Goal: Register for event/course

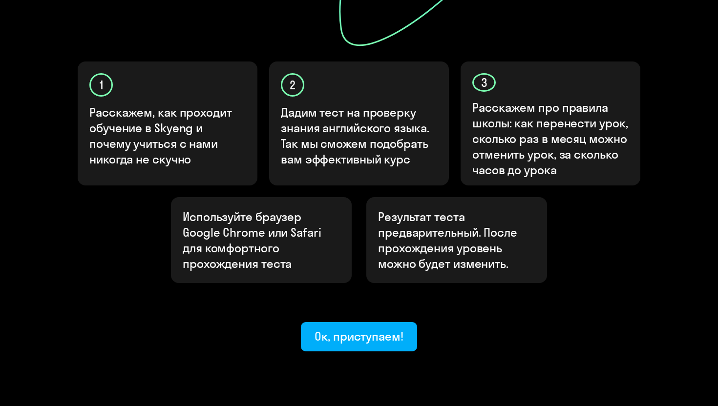
scroll to position [299, 0]
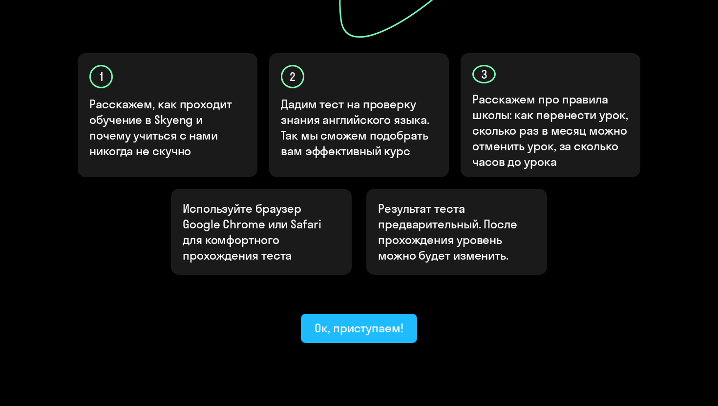
click at [365, 320] on div "Ок, приступаем!" at bounding box center [359, 328] width 89 height 16
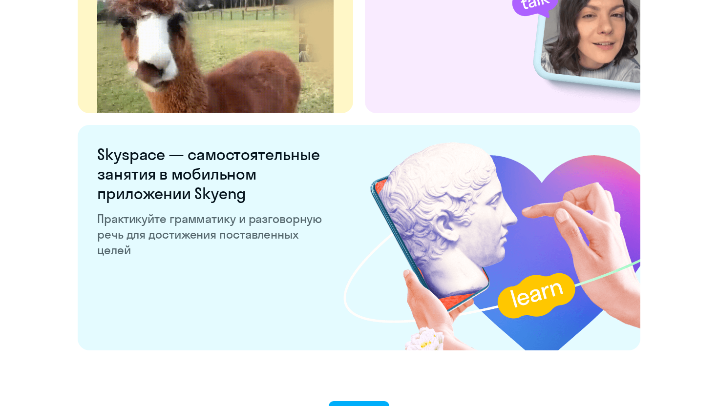
scroll to position [1857, 0]
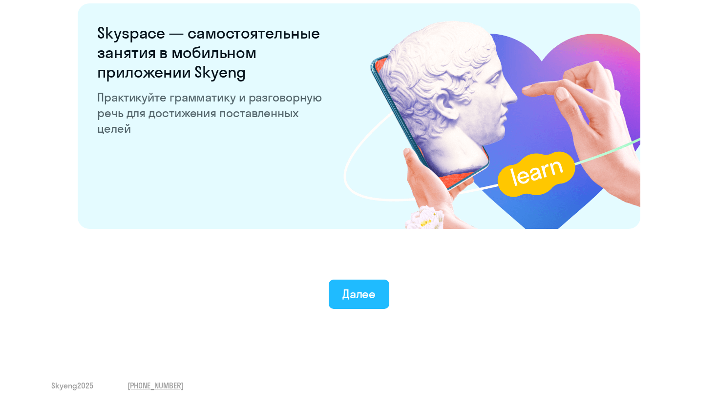
click at [359, 290] on div "Далее" at bounding box center [359, 294] width 34 height 16
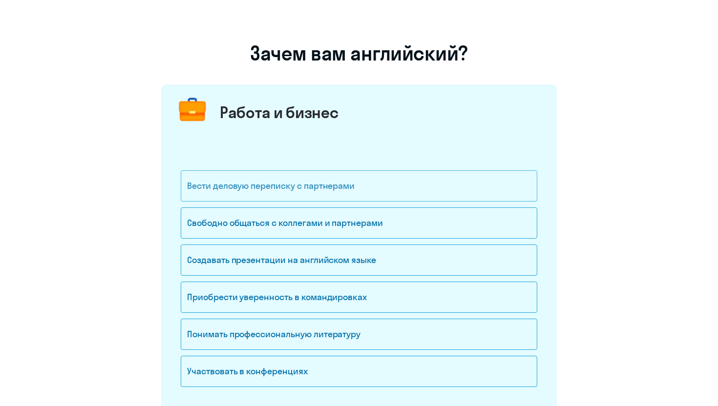
scroll to position [42, 0]
click at [372, 227] on div "Свободно общаться с коллегами и партнерами" at bounding box center [359, 223] width 357 height 31
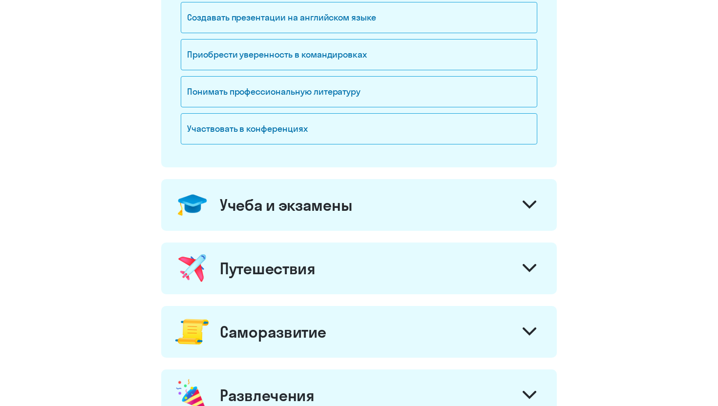
click at [348, 258] on div "Путешествия" at bounding box center [359, 269] width 396 height 52
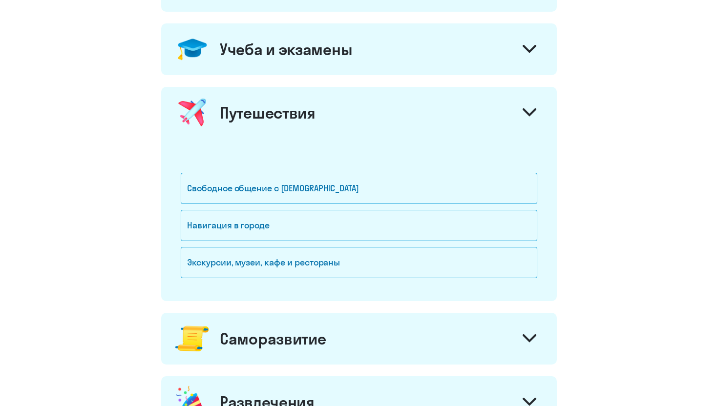
scroll to position [444, 0]
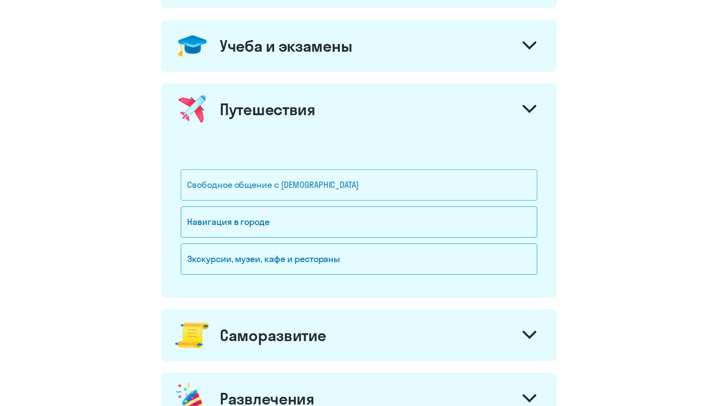
click at [369, 178] on div "Свободное общение с [DEMOGRAPHIC_DATA]" at bounding box center [359, 184] width 357 height 31
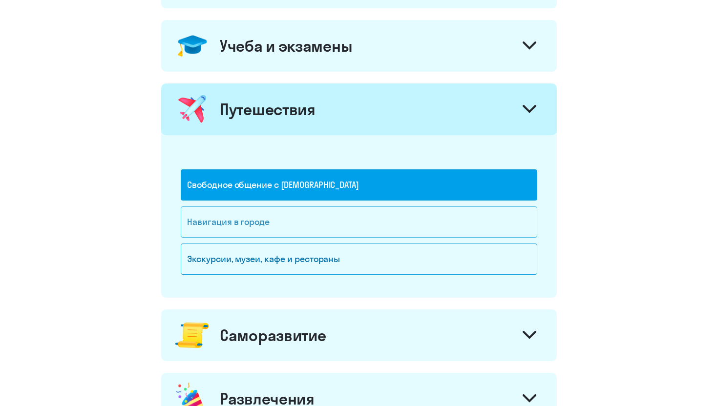
click at [341, 237] on div "Навигация в городе" at bounding box center [359, 225] width 357 height 37
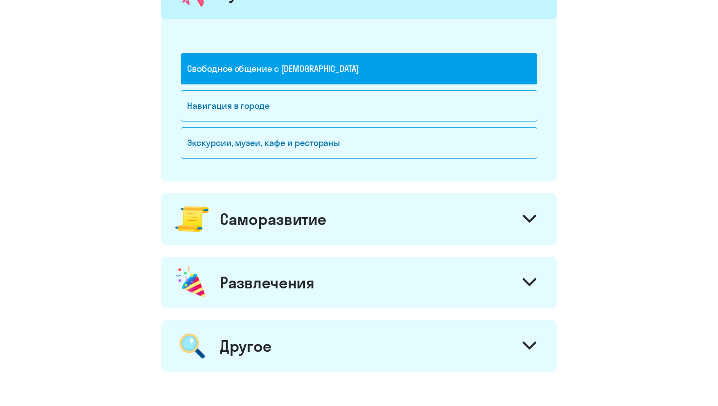
scroll to position [580, 0]
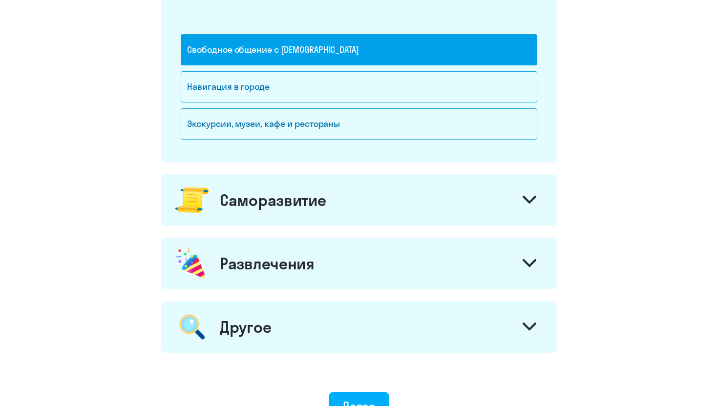
click at [360, 189] on div "Саморазвитие" at bounding box center [359, 200] width 396 height 52
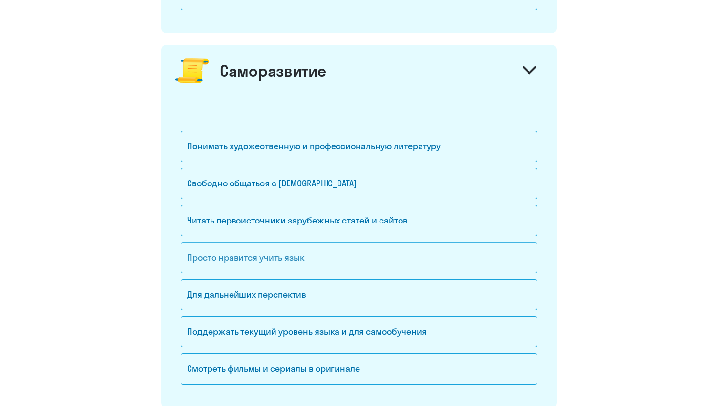
click at [341, 258] on div "Просто нравится учить язык" at bounding box center [359, 257] width 357 height 31
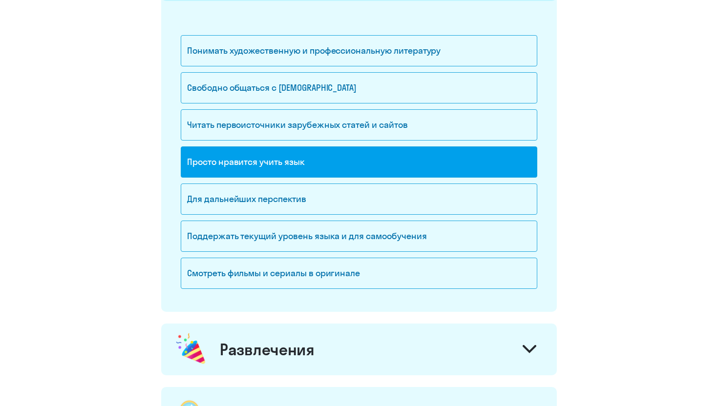
scroll to position [999, 0]
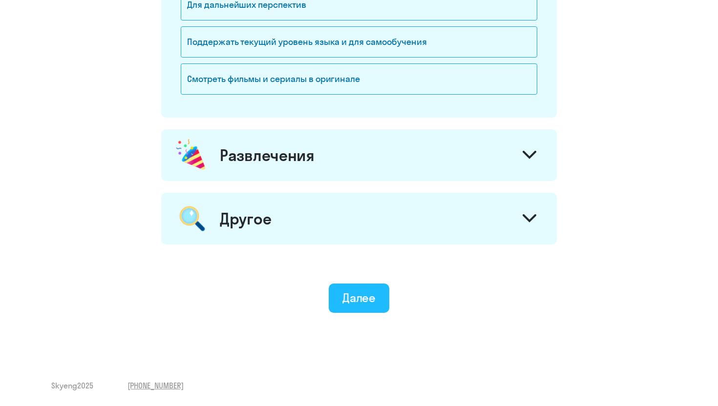
click at [355, 295] on div "Далее" at bounding box center [359, 298] width 34 height 16
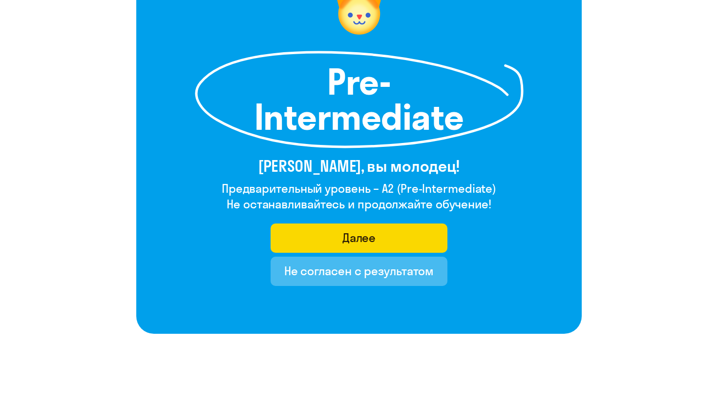
scroll to position [128, 0]
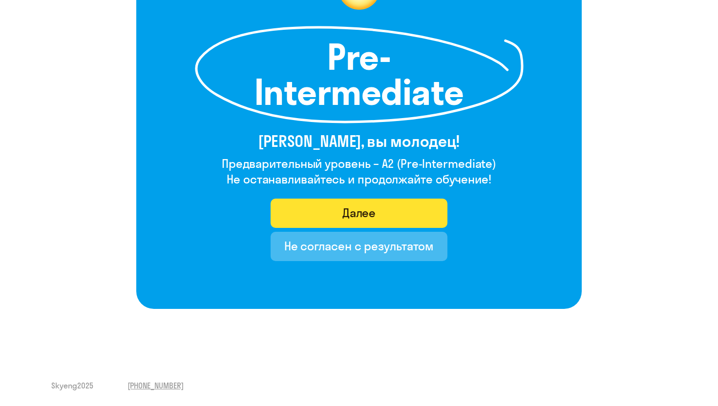
click at [369, 213] on div "Далее" at bounding box center [359, 213] width 34 height 16
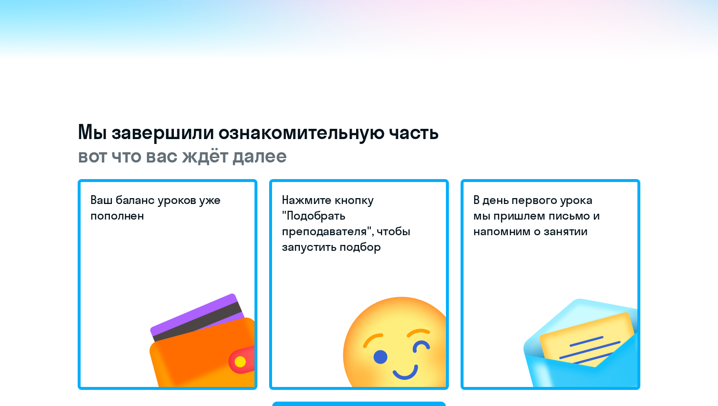
scroll to position [133, 0]
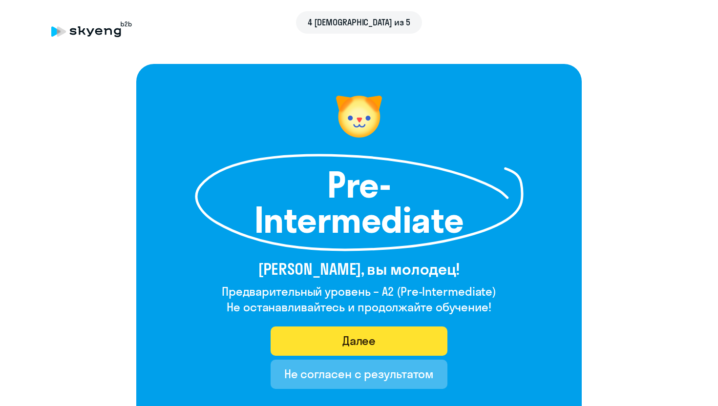
click at [353, 339] on div "Далее" at bounding box center [359, 341] width 34 height 16
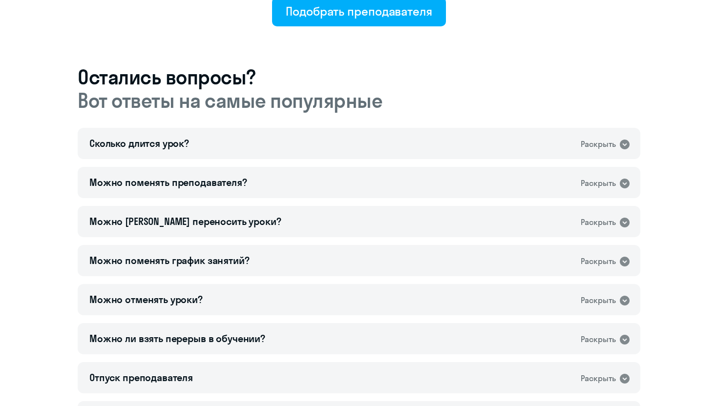
scroll to position [656, 0]
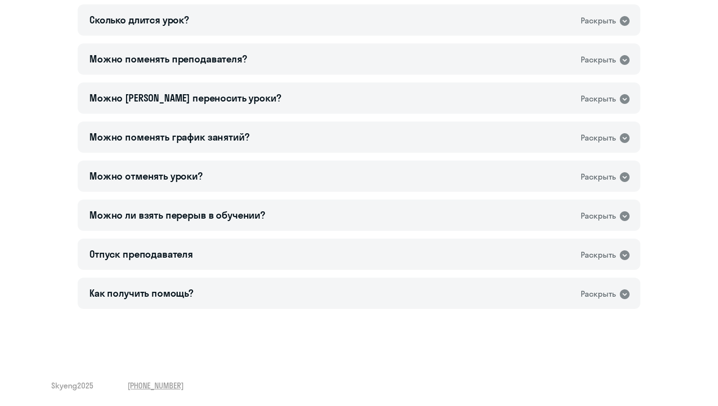
click at [394, 220] on div "Можно ли взять перерыв в обучении? Раскрыть" at bounding box center [359, 215] width 563 height 31
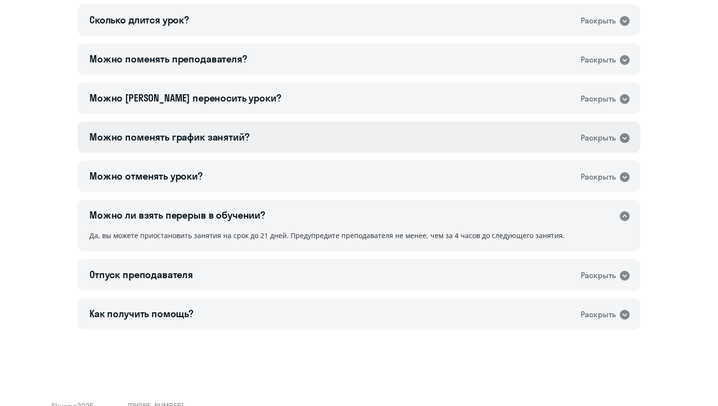
click at [352, 148] on div "Можно поменять график занятий? Раскрыть" at bounding box center [359, 137] width 563 height 31
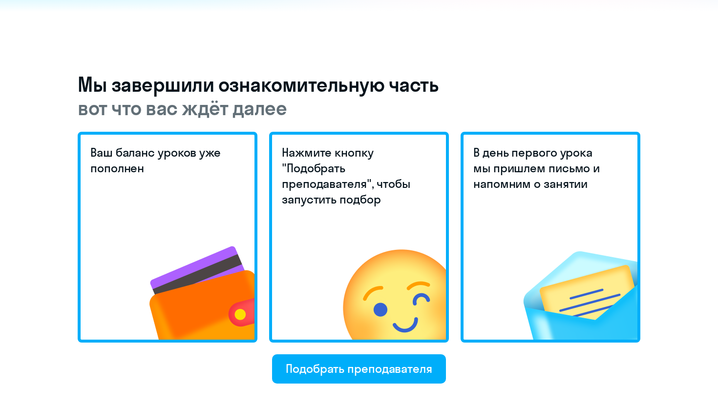
scroll to position [185, 0]
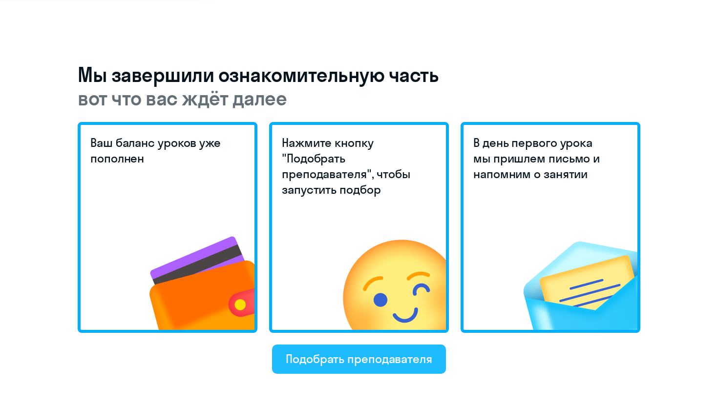
click at [320, 358] on div "Подобрать преподавателя" at bounding box center [359, 359] width 147 height 16
